Goal: Task Accomplishment & Management: Manage account settings

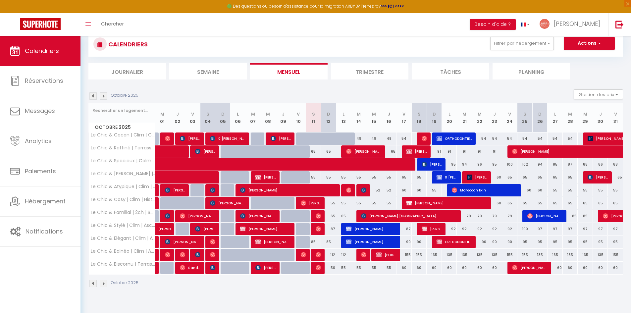
scroll to position [19, 0]
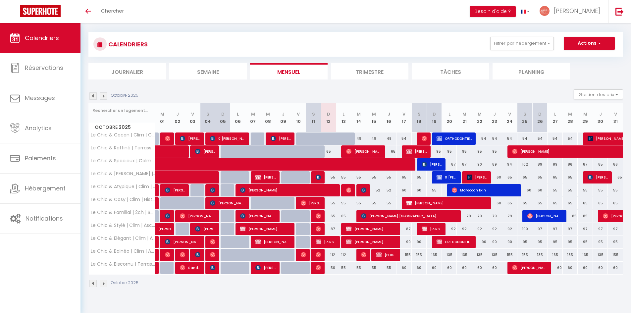
scroll to position [6, 0]
click at [318, 228] on img at bounding box center [317, 228] width 5 height 5
select select "OK"
select select "1"
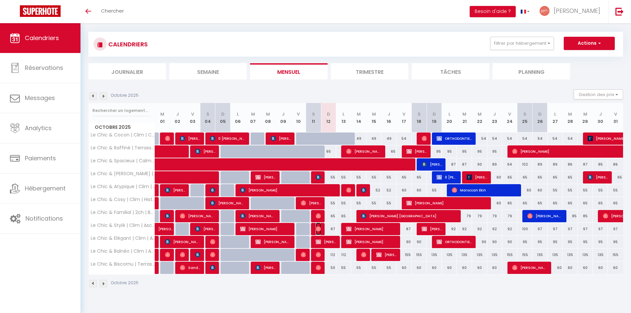
select select "0"
select select "1"
select select
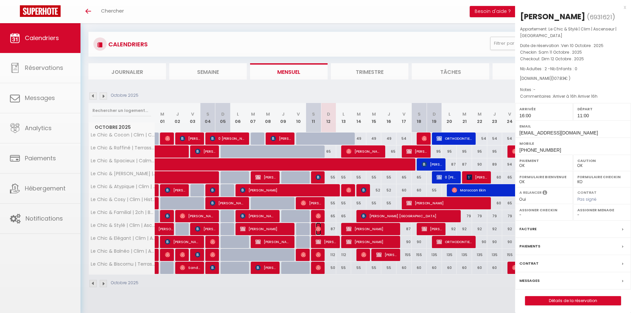
select select "38919"
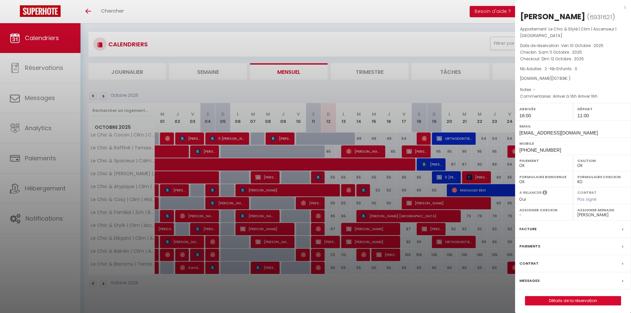
click at [626, 7] on div "x Cynthia Vantorre ( 6931621 ) Appartement : Le Chic & Stylé | Clim | Ascenseur…" at bounding box center [573, 157] width 116 height 315
click at [624, 7] on div "x" at bounding box center [570, 7] width 111 height 8
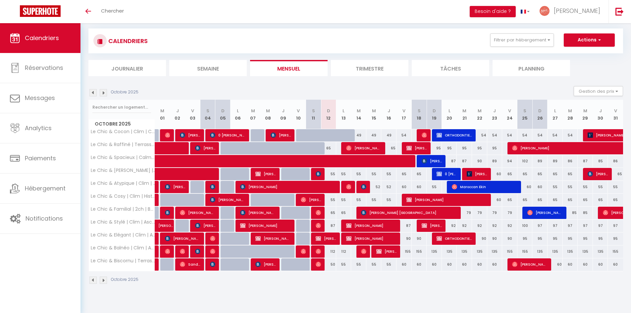
scroll to position [3, 0]
